Goal: Navigation & Orientation: Find specific page/section

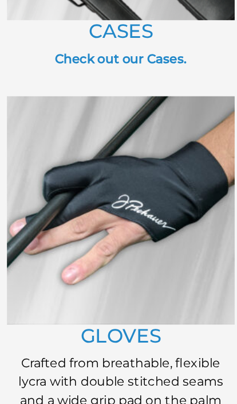
scroll to position [1023, 0]
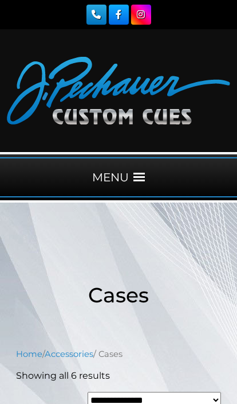
click at [108, 178] on div "MENU" at bounding box center [118, 177] width 237 height 40
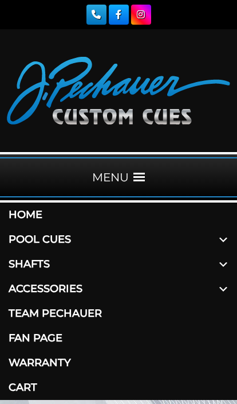
click at [38, 291] on link "Accessories" at bounding box center [118, 289] width 237 height 25
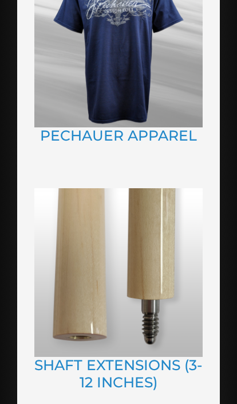
scroll to position [2346, 0]
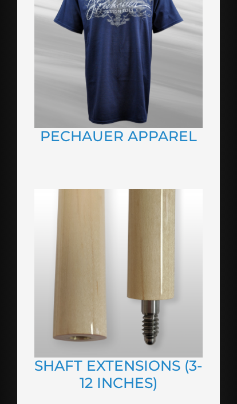
click at [67, 248] on img at bounding box center [118, 273] width 169 height 169
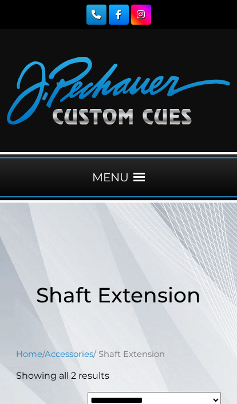
click at [108, 177] on div "MENU" at bounding box center [118, 177] width 237 height 40
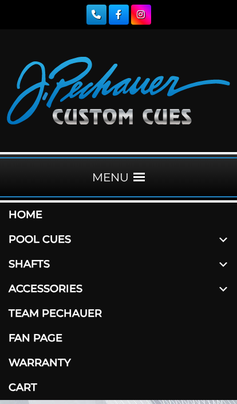
click at [27, 234] on link "Pool Cues" at bounding box center [118, 239] width 237 height 25
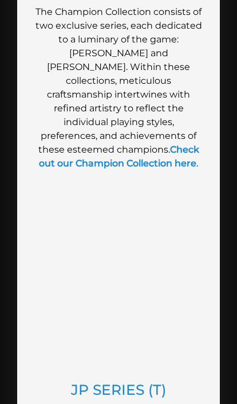
scroll to position [980, 0]
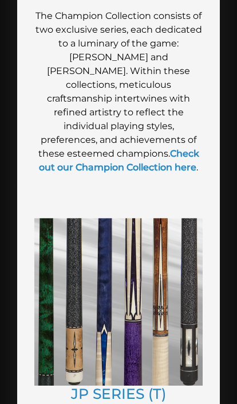
click at [77, 307] on img at bounding box center [118, 302] width 169 height 168
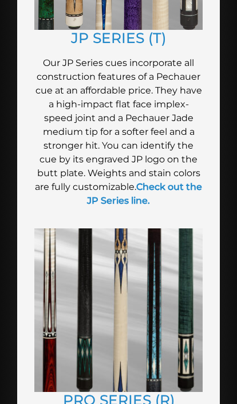
scroll to position [1337, 0]
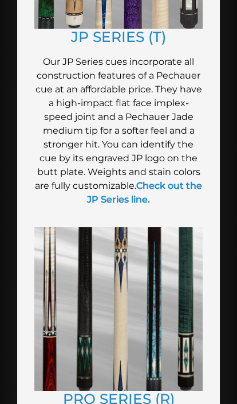
click at [97, 314] on img at bounding box center [118, 308] width 169 height 163
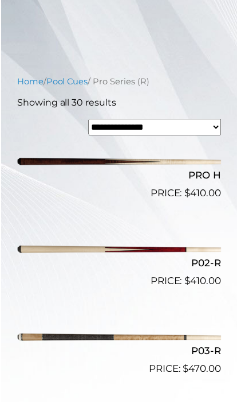
scroll to position [322, 0]
